Goal: Information Seeking & Learning: Compare options

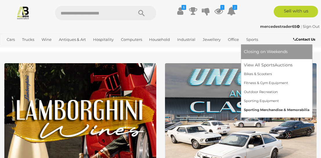
click at [259, 110] on link "Sporting Merchandise & Memorabilia" at bounding box center [277, 110] width 66 height 9
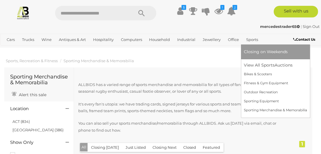
click at [251, 40] on link "Sports" at bounding box center [252, 40] width 17 height 10
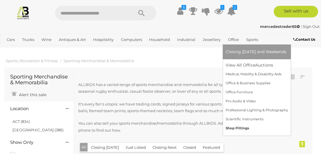
click at [242, 127] on link "Shop Fittings" at bounding box center [257, 128] width 62 height 9
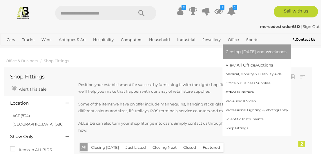
click at [241, 92] on link "Office Furniture" at bounding box center [257, 92] width 62 height 9
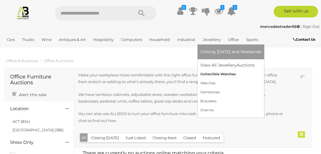
click at [216, 74] on link "Collectible Watches" at bounding box center [230, 74] width 61 height 9
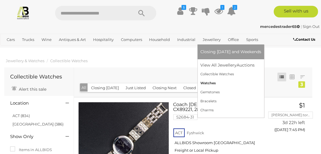
click at [204, 82] on link "Watches" at bounding box center [230, 83] width 61 height 9
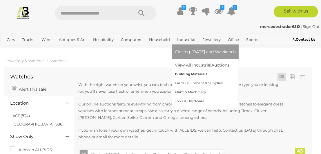
click at [191, 73] on link "Building Materials" at bounding box center [205, 74] width 61 height 9
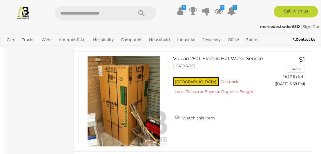
scroll to position [613, 0]
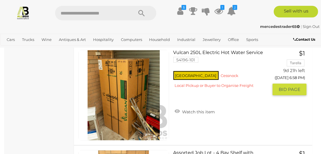
click at [198, 51] on link "Vulcan 250L Electric Hot Water Service 54196-101 NSW Cessnock" at bounding box center [223, 71] width 91 height 42
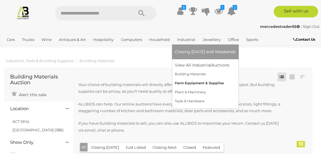
click at [201, 81] on link "Farm Equipment & Supplies" at bounding box center [205, 83] width 61 height 9
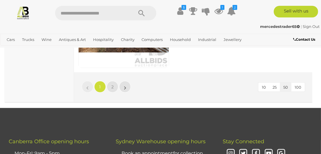
scroll to position [5134, 0]
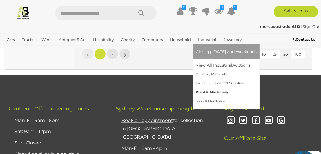
click at [203, 93] on link "Plant & Machinery" at bounding box center [226, 92] width 61 height 9
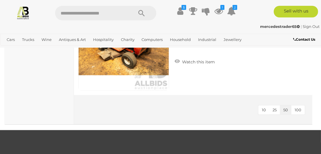
scroll to position [86, 0]
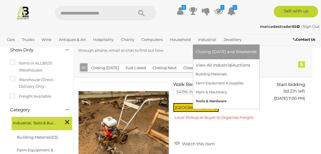
click at [204, 100] on link "Tools & Hardware" at bounding box center [226, 101] width 61 height 9
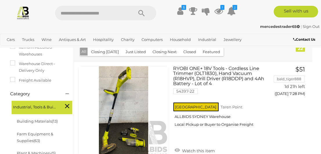
scroll to position [96, 0]
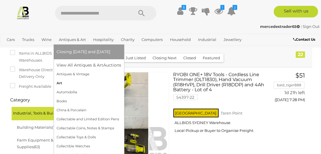
click at [59, 82] on link "Art" at bounding box center [89, 83] width 65 height 9
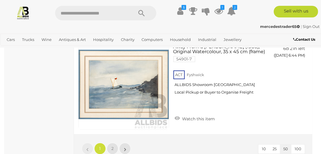
scroll to position [5208, 0]
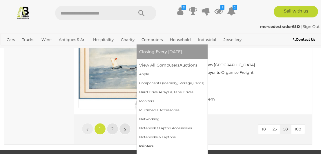
click at [142, 146] on link "Printers" at bounding box center [172, 146] width 65 height 9
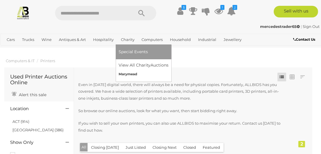
click at [130, 75] on link "Marymead" at bounding box center [144, 74] width 50 height 9
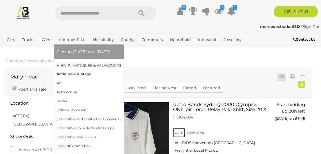
click at [72, 75] on link "Antiques & Vintage" at bounding box center [89, 74] width 65 height 9
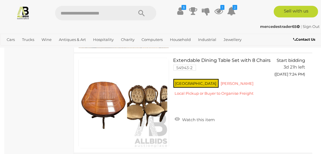
scroll to position [4715, 0]
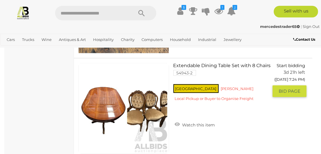
click at [106, 100] on link at bounding box center [123, 108] width 91 height 91
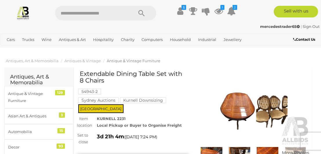
click at [244, 106] on img at bounding box center [254, 109] width 112 height 72
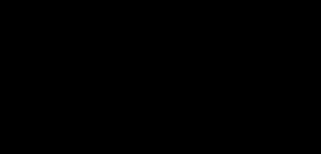
click at [244, 106] on div at bounding box center [160, 61] width 321 height 95
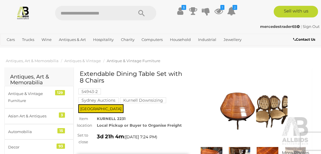
click at [240, 150] on img at bounding box center [239, 155] width 25 height 16
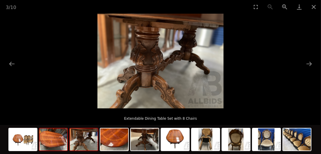
click at [56, 144] on img at bounding box center [53, 139] width 28 height 22
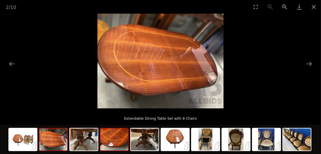
click at [112, 139] on img at bounding box center [114, 139] width 28 height 22
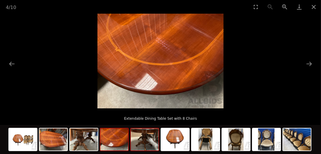
click at [146, 141] on img at bounding box center [145, 139] width 28 height 22
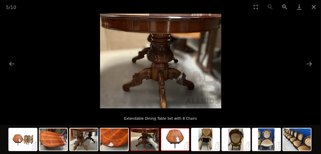
click at [178, 142] on img at bounding box center [175, 139] width 28 height 22
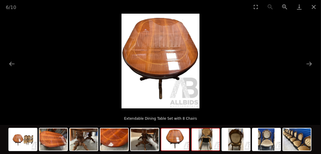
click at [209, 145] on img at bounding box center [206, 139] width 28 height 22
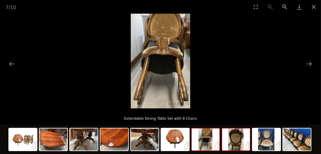
click at [236, 146] on img at bounding box center [236, 139] width 28 height 22
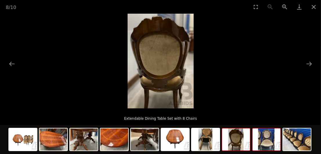
click at [266, 146] on img at bounding box center [267, 139] width 28 height 22
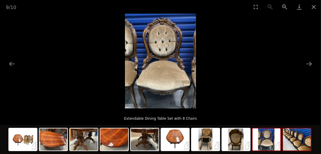
click at [293, 140] on img at bounding box center [297, 139] width 28 height 22
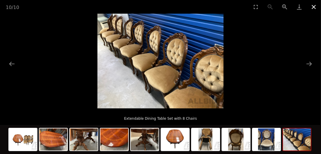
click at [314, 6] on button "Close gallery" at bounding box center [314, 7] width 15 height 14
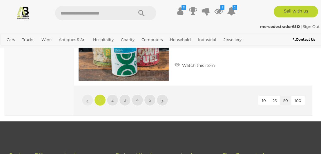
scroll to position [5044, 0]
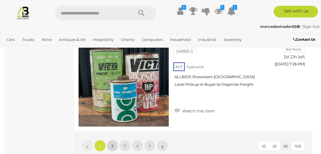
click at [116, 143] on link "2" at bounding box center [113, 146] width 12 height 12
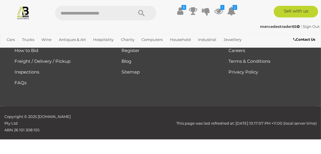
scroll to position [85, 0]
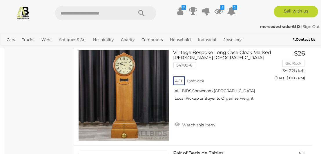
scroll to position [4200, 0]
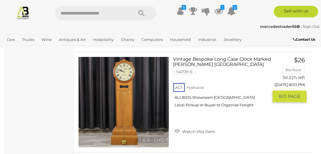
click at [124, 75] on link at bounding box center [123, 102] width 91 height 91
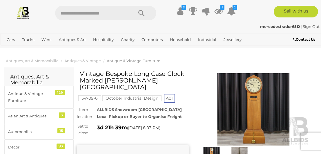
click at [253, 113] on img at bounding box center [254, 109] width 112 height 72
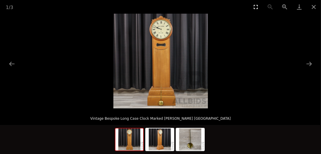
click at [257, 5] on button "Toggle fullscreen" at bounding box center [256, 7] width 15 height 14
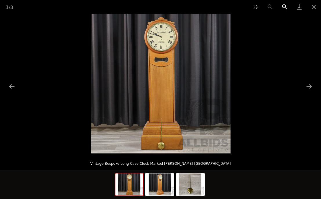
click at [284, 6] on button "Zoom in" at bounding box center [285, 7] width 15 height 14
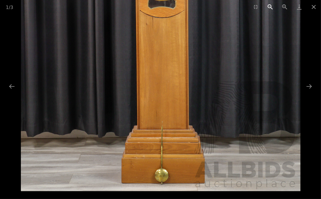
drag, startPoint x: 280, startPoint y: 64, endPoint x: 276, endPoint y: 0, distance: 63.7
click at [276, 0] on div "1 / 3 Vintage Bespoke Long Case Clock Marked Geo Clarke Adelaide" at bounding box center [160, 99] width 321 height 199
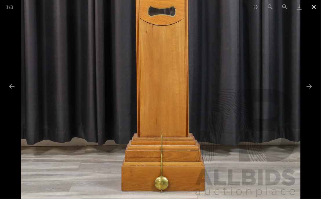
click at [314, 7] on button "Close gallery" at bounding box center [314, 7] width 15 height 14
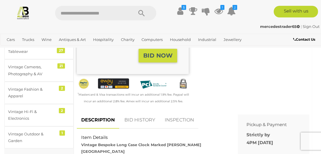
scroll to position [138, 0]
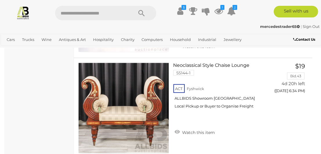
scroll to position [5010, 0]
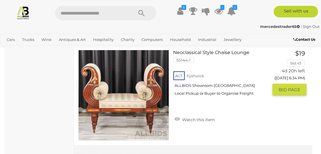
click at [125, 95] on link at bounding box center [123, 95] width 91 height 91
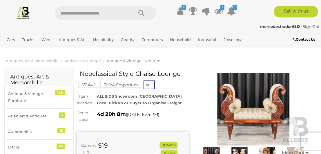
click at [247, 109] on img at bounding box center [254, 109] width 112 height 72
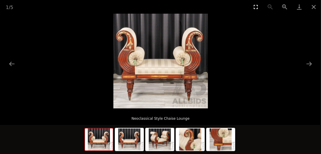
click at [257, 6] on button "Toggle fullscreen" at bounding box center [256, 7] width 15 height 14
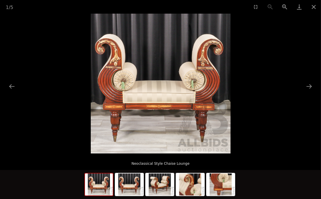
click at [257, 41] on picture at bounding box center [160, 84] width 321 height 140
click at [310, 86] on button "Next slide" at bounding box center [309, 86] width 12 height 11
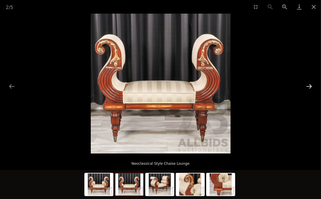
click at [310, 86] on button "Next slide" at bounding box center [309, 86] width 12 height 11
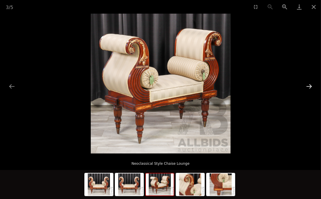
click at [310, 86] on button "Next slide" at bounding box center [309, 86] width 12 height 11
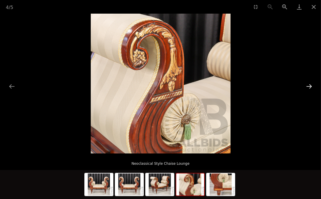
click at [310, 86] on button "Next slide" at bounding box center [309, 86] width 12 height 11
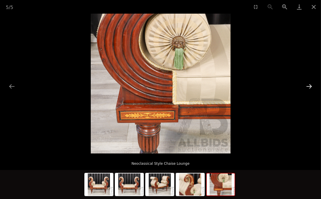
click at [310, 86] on button "Next slide" at bounding box center [309, 86] width 12 height 11
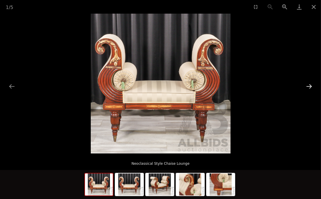
click at [310, 86] on button "Next slide" at bounding box center [309, 86] width 12 height 11
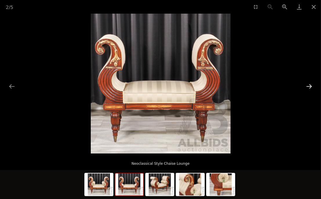
click at [310, 86] on button "Next slide" at bounding box center [309, 86] width 12 height 11
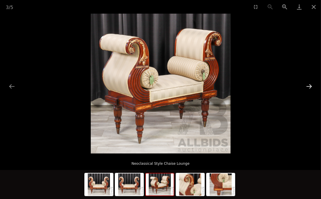
click at [310, 86] on button "Next slide" at bounding box center [309, 86] width 12 height 11
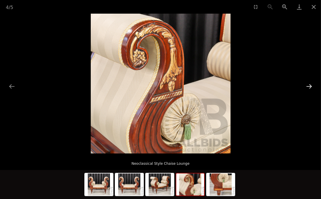
click at [310, 86] on button "Next slide" at bounding box center [309, 86] width 12 height 11
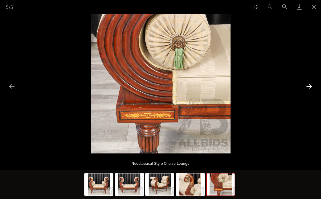
click at [310, 86] on button "Next slide" at bounding box center [309, 86] width 12 height 11
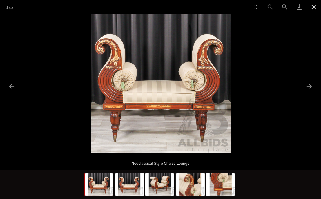
click at [315, 7] on button "Close gallery" at bounding box center [314, 7] width 15 height 14
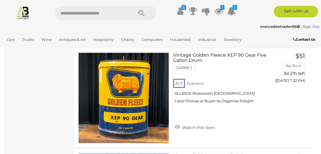
scroll to position [5024, 0]
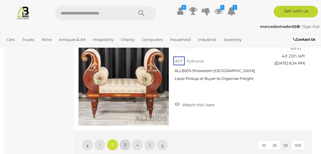
click at [126, 144] on span "3" at bounding box center [125, 144] width 2 height 5
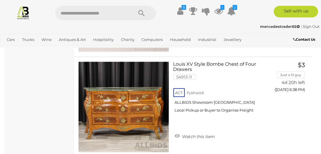
scroll to position [619, 0]
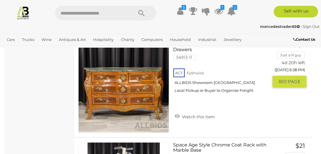
click at [124, 90] on link at bounding box center [123, 87] width 91 height 91
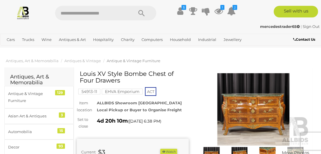
click at [242, 110] on img at bounding box center [254, 109] width 112 height 72
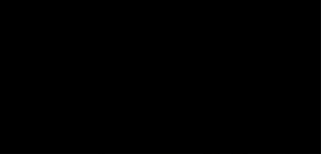
click at [242, 110] on div "1 / 5 Louis XV Style Bombe Chest of Four Drawers" at bounding box center [160, 77] width 321 height 154
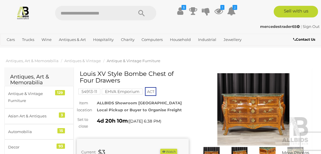
click at [242, 110] on img at bounding box center [254, 109] width 112 height 72
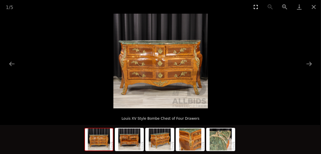
click at [256, 8] on button "Toggle fullscreen" at bounding box center [256, 7] width 15 height 14
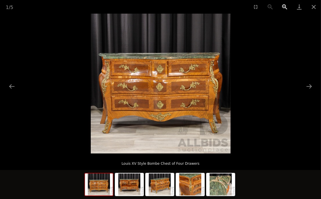
click at [284, 4] on button "Zoom in" at bounding box center [285, 7] width 15 height 14
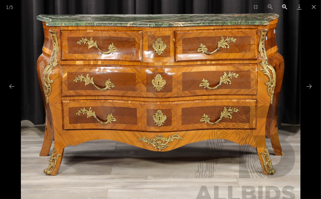
click at [284, 4] on button "Zoom in" at bounding box center [285, 7] width 15 height 14
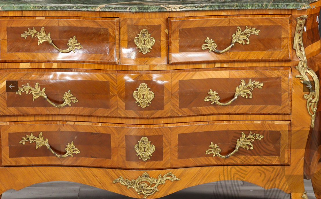
drag, startPoint x: 256, startPoint y: 47, endPoint x: 242, endPoint y: 64, distance: 22.5
click at [242, 64] on img at bounding box center [146, 84] width 419 height 419
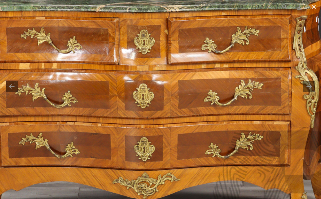
click at [312, 7] on button "Close gallery" at bounding box center [314, 7] width 15 height 14
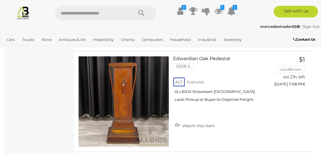
scroll to position [3940, 0]
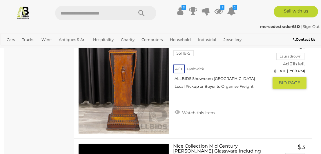
click at [127, 63] on link at bounding box center [123, 88] width 91 height 91
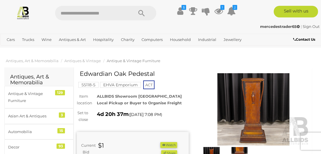
click at [249, 85] on img at bounding box center [254, 109] width 112 height 72
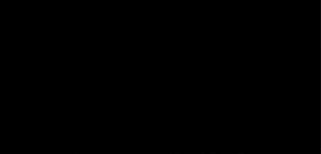
click at [249, 85] on div at bounding box center [160, 61] width 321 height 95
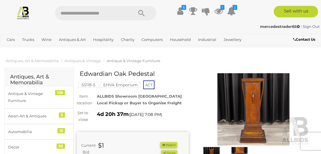
click at [249, 85] on img at bounding box center [254, 109] width 112 height 72
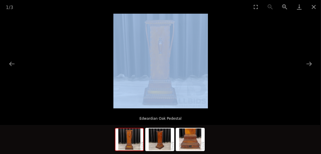
click at [249, 85] on picture at bounding box center [160, 61] width 321 height 95
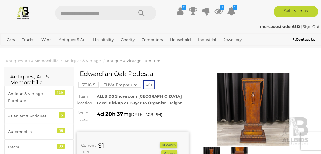
click at [249, 85] on img at bounding box center [254, 109] width 112 height 72
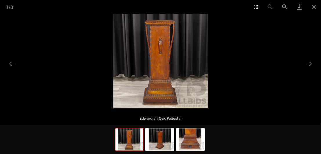
click at [256, 7] on button "Toggle fullscreen" at bounding box center [256, 7] width 15 height 14
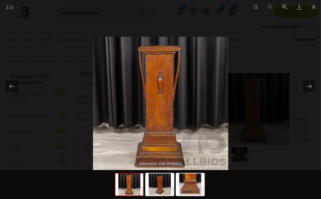
drag, startPoint x: 256, startPoint y: 42, endPoint x: 298, endPoint y: 37, distance: 41.9
click at [298, 72] on picture at bounding box center [160, 104] width 311 height 135
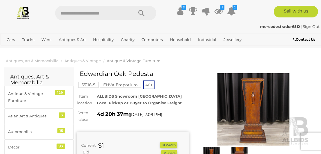
click at [253, 97] on img at bounding box center [254, 109] width 112 height 72
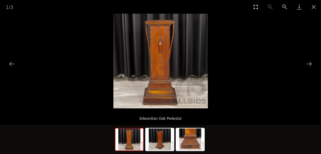
click at [255, 9] on button "Toggle fullscreen" at bounding box center [256, 7] width 15 height 14
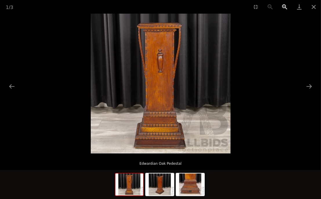
click at [285, 7] on button "Zoom in" at bounding box center [285, 7] width 15 height 14
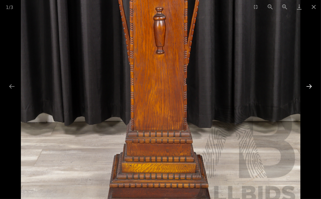
click at [310, 86] on button "Next slide" at bounding box center [309, 86] width 12 height 11
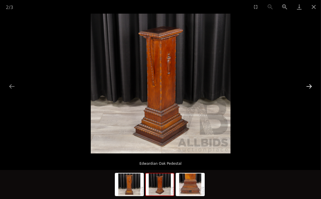
click at [310, 86] on button "Next slide" at bounding box center [309, 86] width 12 height 11
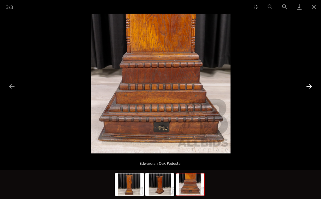
click at [310, 86] on button "Next slide" at bounding box center [309, 86] width 12 height 11
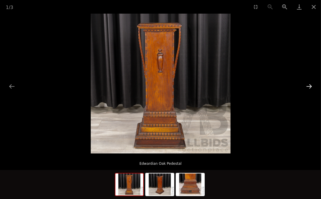
click at [310, 86] on button "Next slide" at bounding box center [309, 86] width 12 height 11
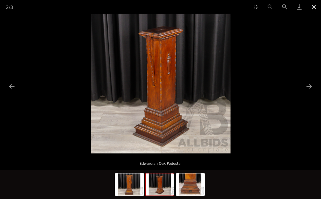
click at [314, 6] on button "Close gallery" at bounding box center [314, 7] width 15 height 14
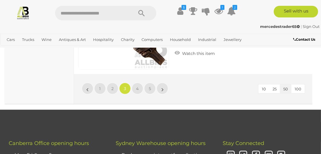
scroll to position [5132, 0]
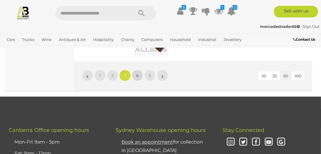
click at [138, 73] on span "4" at bounding box center [137, 75] width 3 height 5
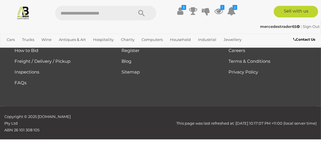
scroll to position [85, 0]
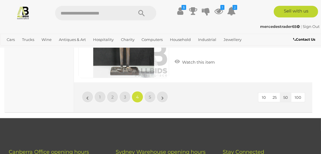
scroll to position [5049, 0]
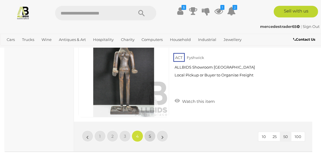
click at [150, 133] on span "5" at bounding box center [150, 135] width 2 height 5
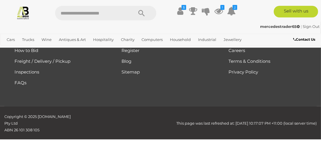
scroll to position [85, 0]
